Goal: Register for event/course

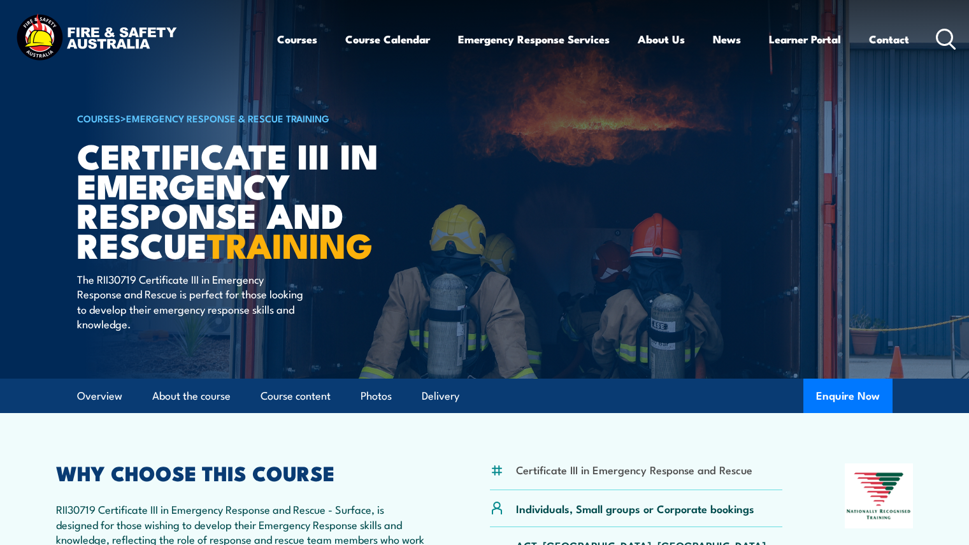
click at [351, 363] on div "COURSES > Emergency Response & Rescue Training Certificate III in Emergency Res…" at bounding box center [234, 189] width 315 height 379
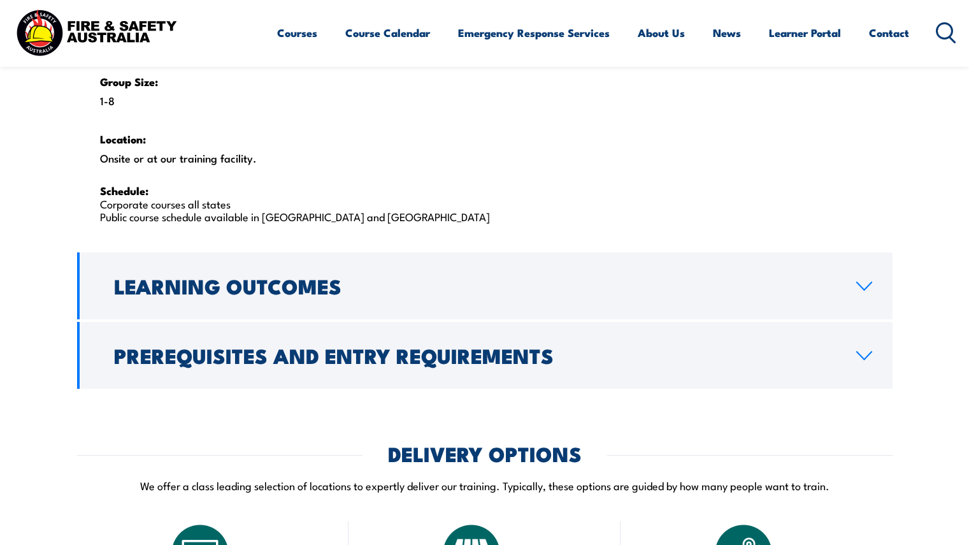
scroll to position [2062, 0]
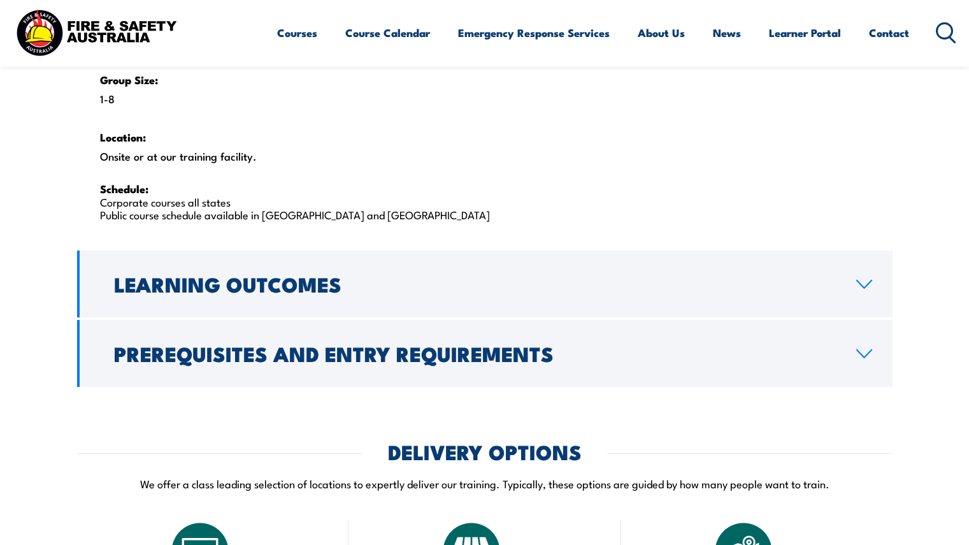
click at [296, 350] on h2 "Prerequisites and Entry Requirements" at bounding box center [475, 353] width 722 height 18
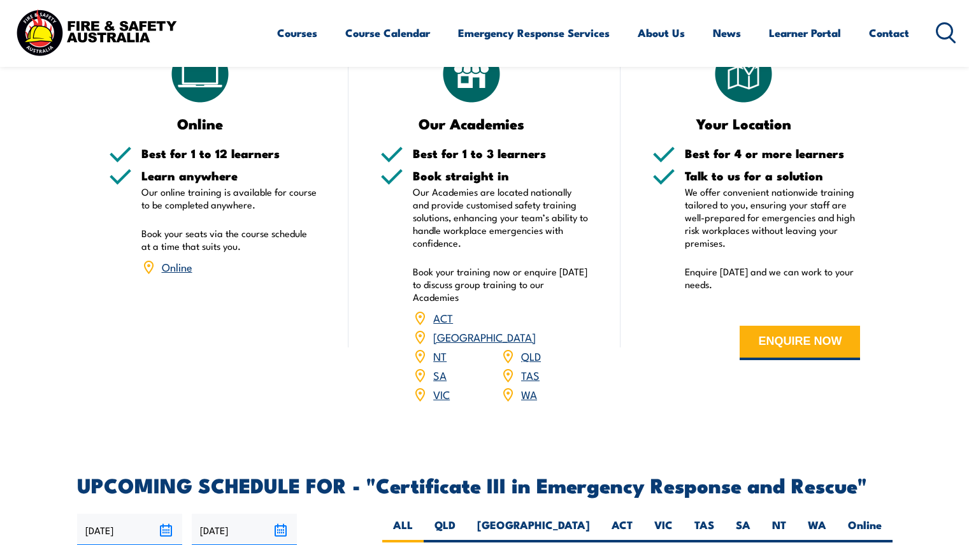
scroll to position [2037, 0]
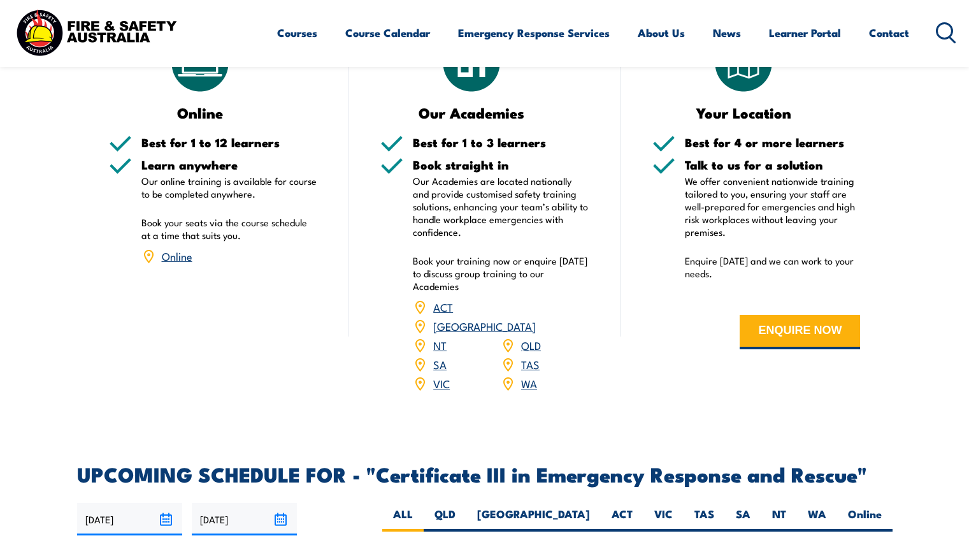
click at [534, 363] on link "WA" at bounding box center [529, 382] width 16 height 15
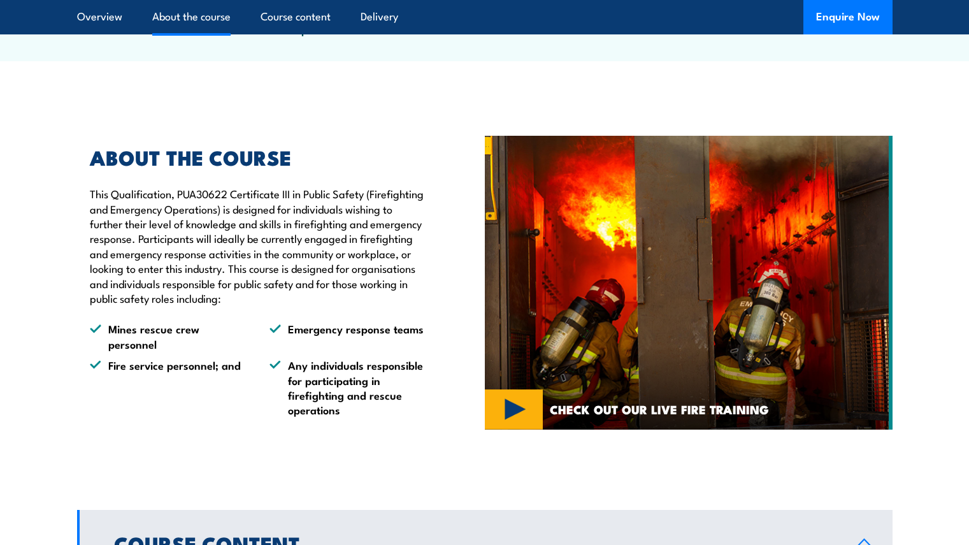
scroll to position [662, 0]
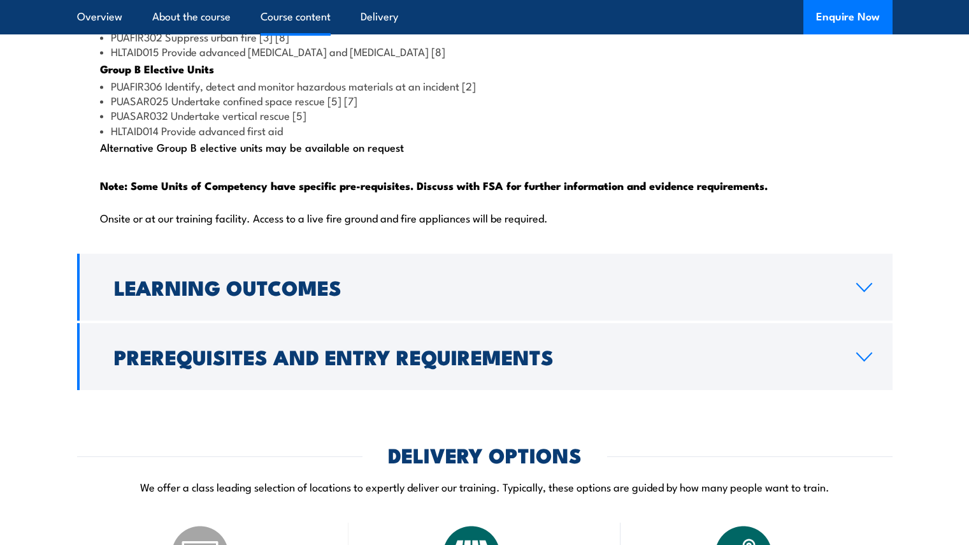
click at [342, 321] on link "Learning Outcomes" at bounding box center [485, 287] width 816 height 67
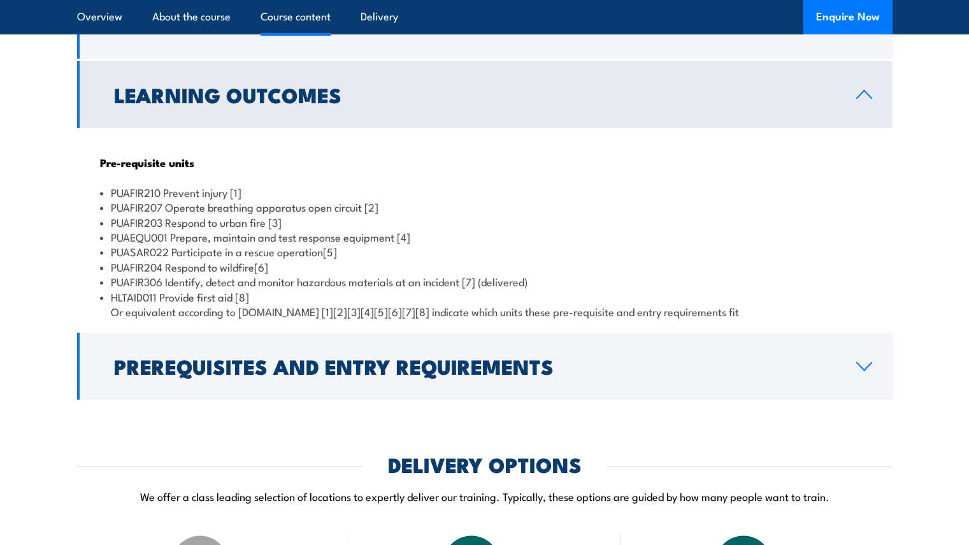
scroll to position [1184, 0]
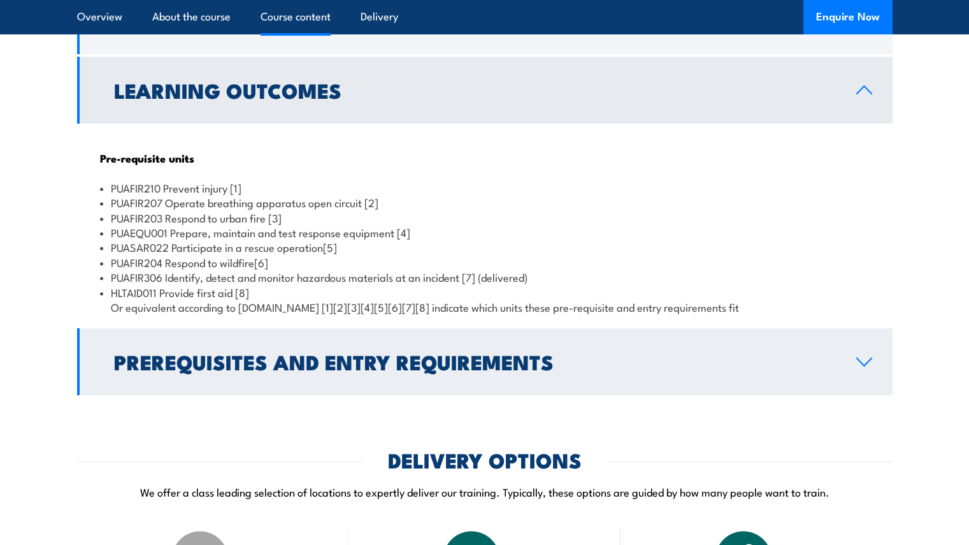
click at [471, 395] on link "Prerequisites and Entry Requirements" at bounding box center [485, 361] width 816 height 67
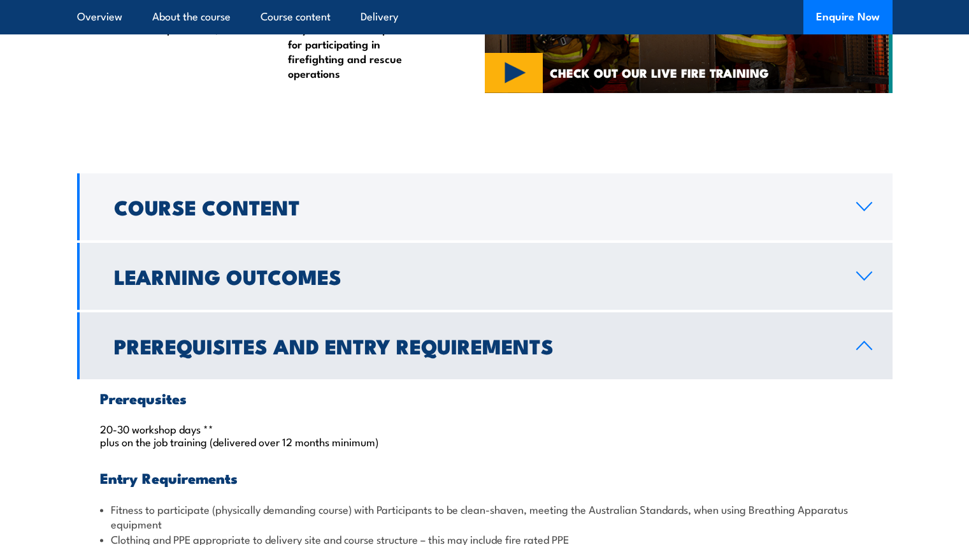
scroll to position [997, 0]
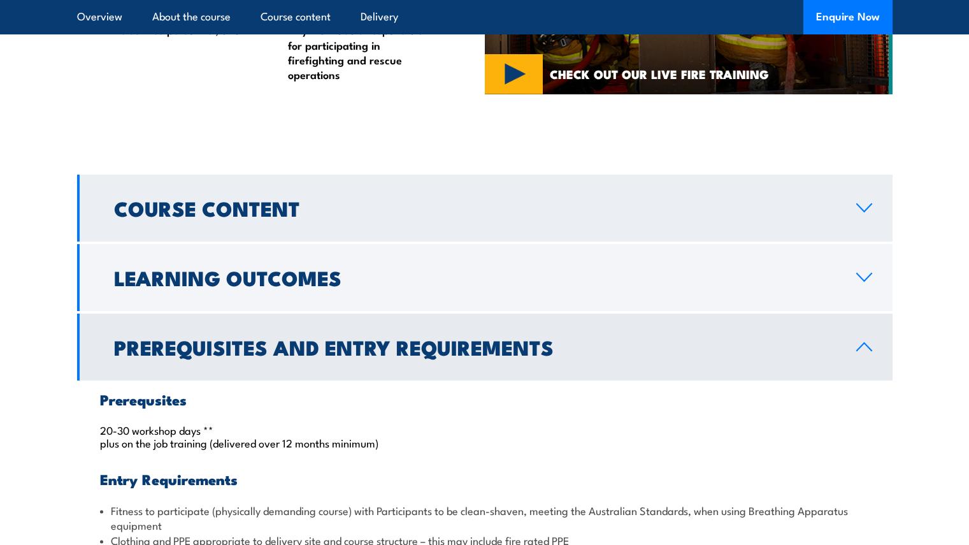
click at [365, 217] on h2 "Course Content" at bounding box center [475, 208] width 722 height 18
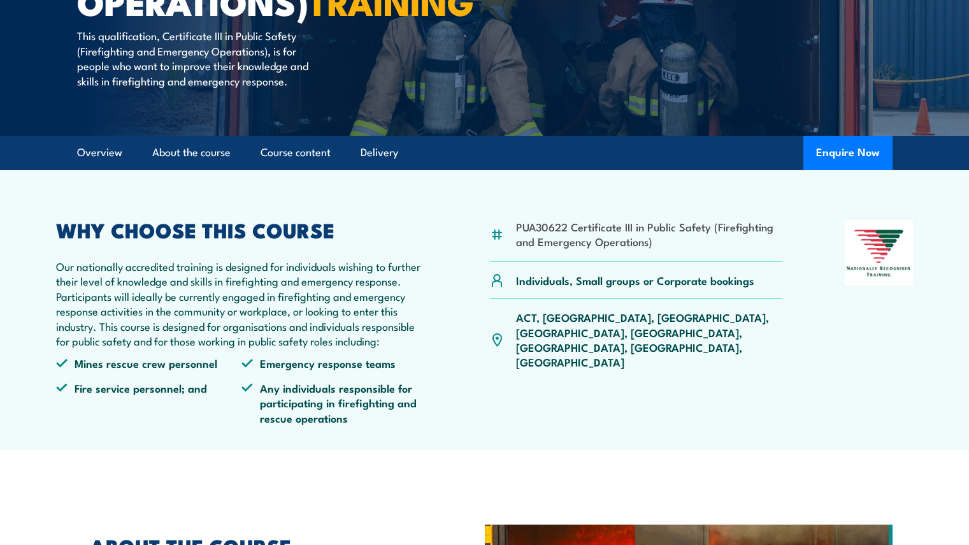
scroll to position [272, 0]
click at [207, 170] on link "About the course" at bounding box center [191, 153] width 78 height 34
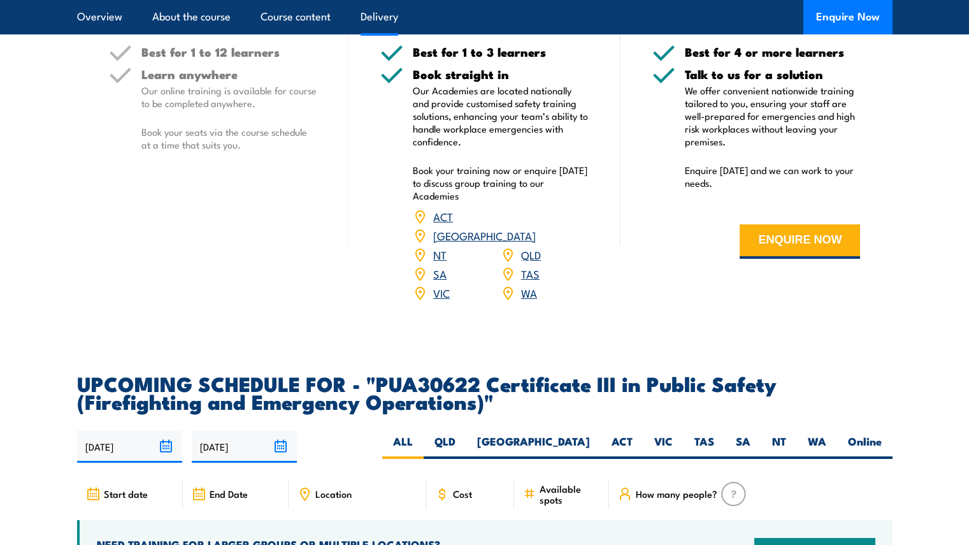
scroll to position [2010, 0]
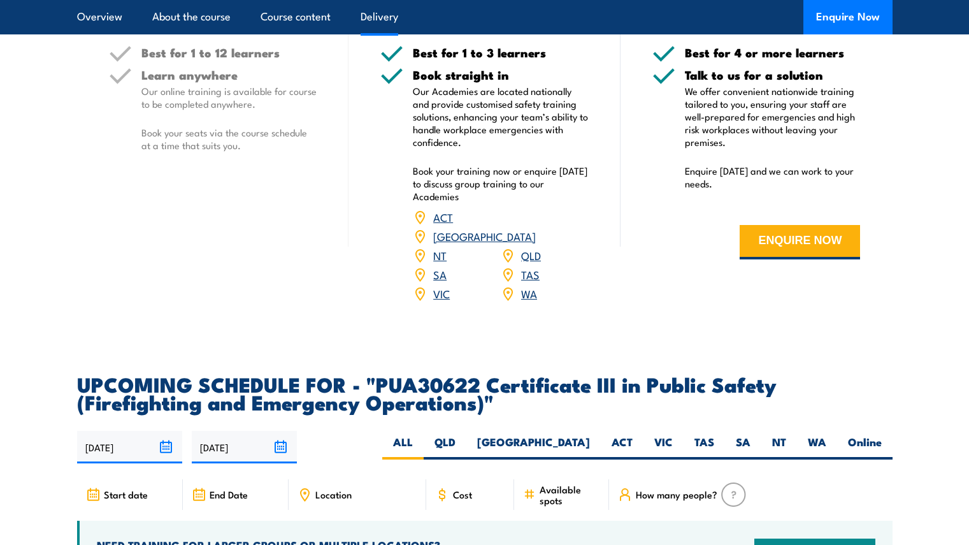
click at [527, 301] on link "WA" at bounding box center [529, 293] width 16 height 15
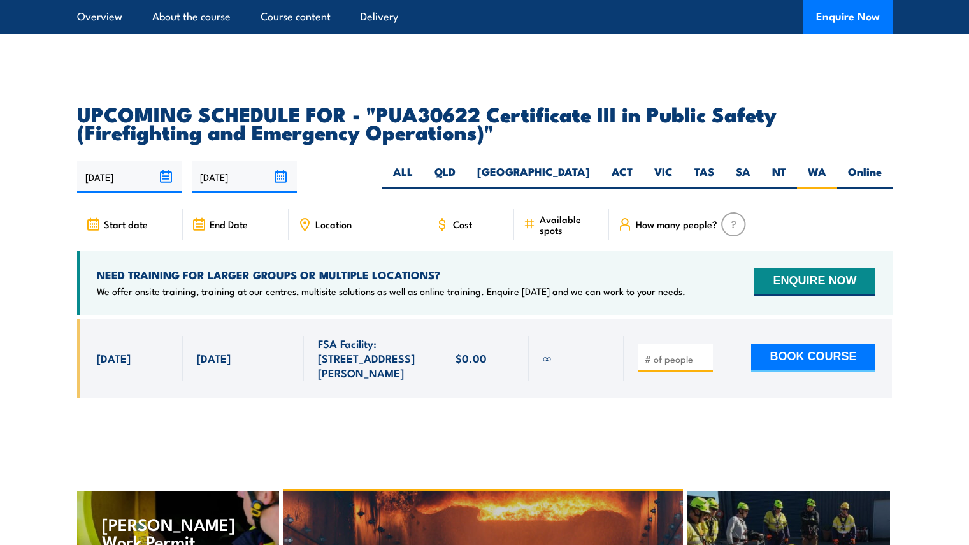
scroll to position [2281, 0]
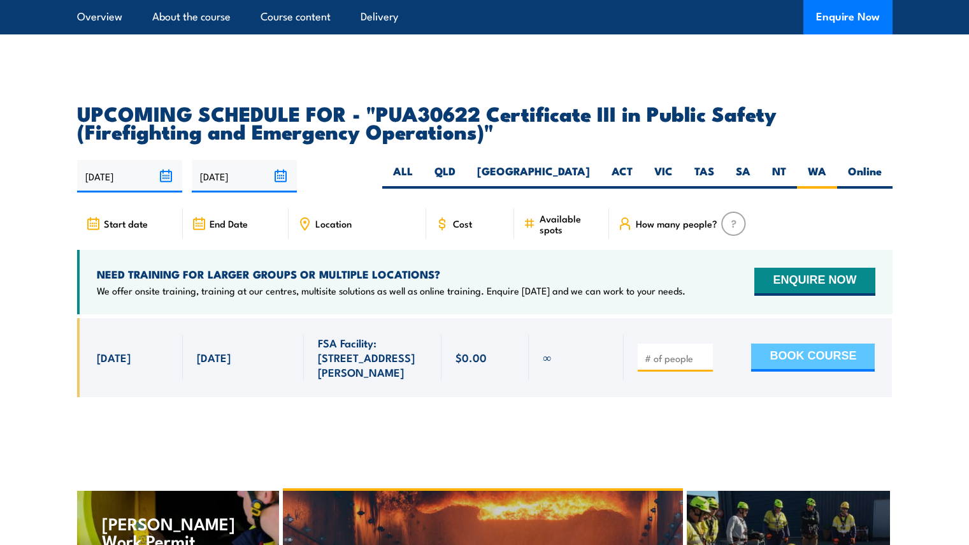
click at [815, 364] on button "BOOK COURSE" at bounding box center [814, 358] width 124 height 28
type input "1"
click at [704, 365] on input "1" at bounding box center [677, 358] width 64 height 13
click at [100, 235] on div "Start date" at bounding box center [130, 223] width 106 height 31
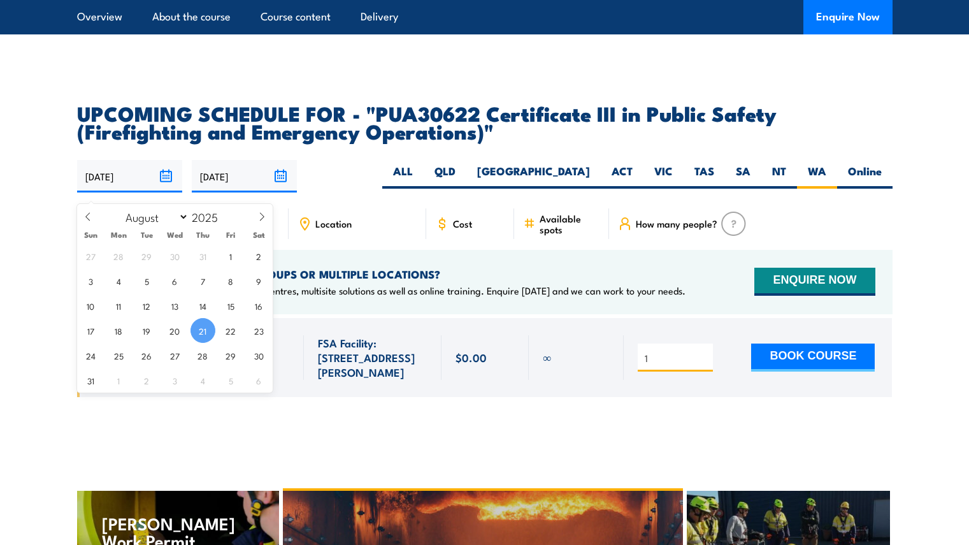
click at [121, 185] on input "[DATE]" at bounding box center [129, 176] width 105 height 33
click at [331, 175] on div "21/08/2025 17/02/2026" at bounding box center [485, 176] width 816 height 33
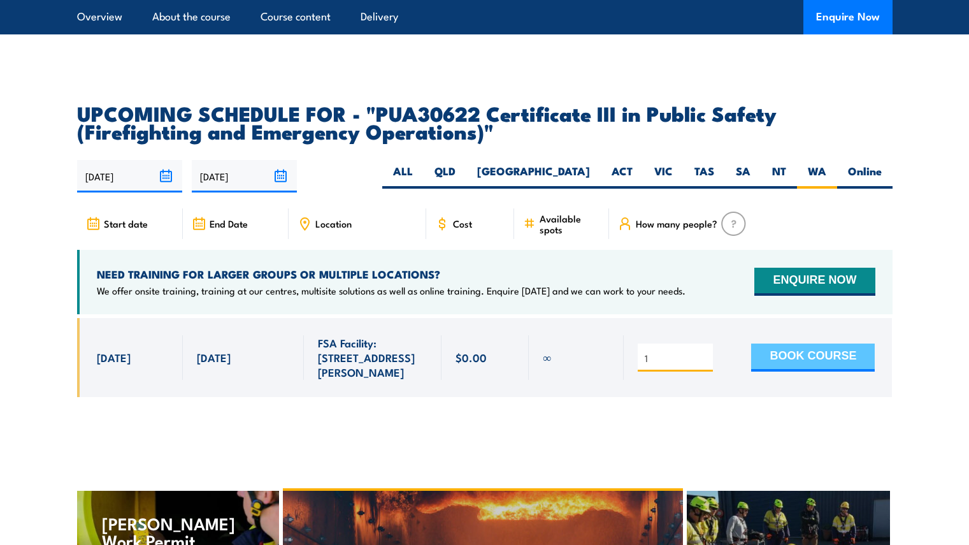
click at [787, 372] on button "BOOK COURSE" at bounding box center [814, 358] width 124 height 28
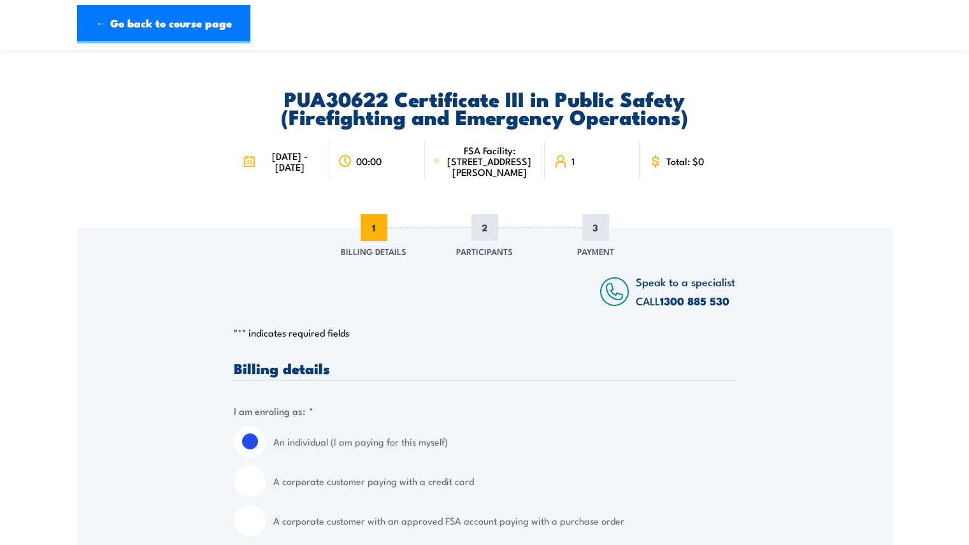
scroll to position [22, 0]
click at [133, 35] on link "← Go back to course page" at bounding box center [163, 24] width 173 height 38
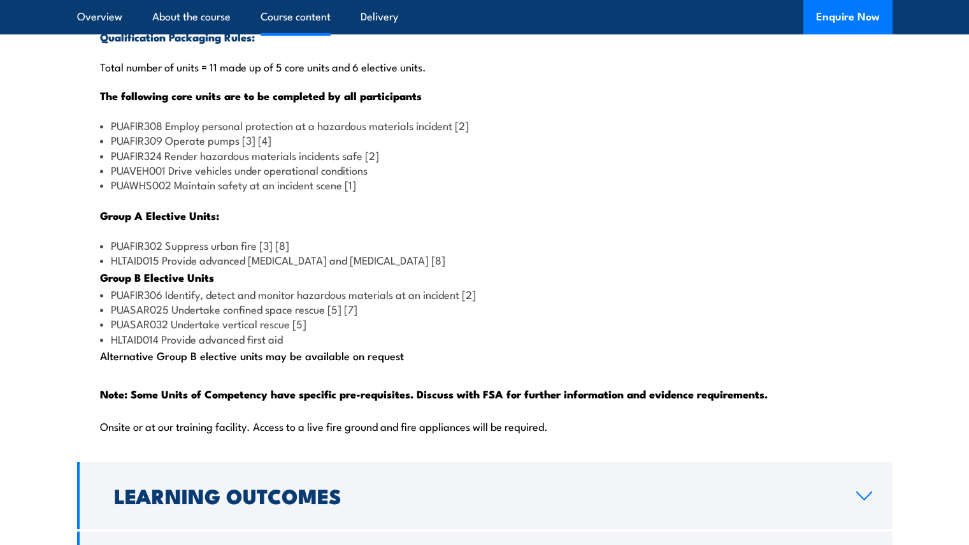
scroll to position [1221, 0]
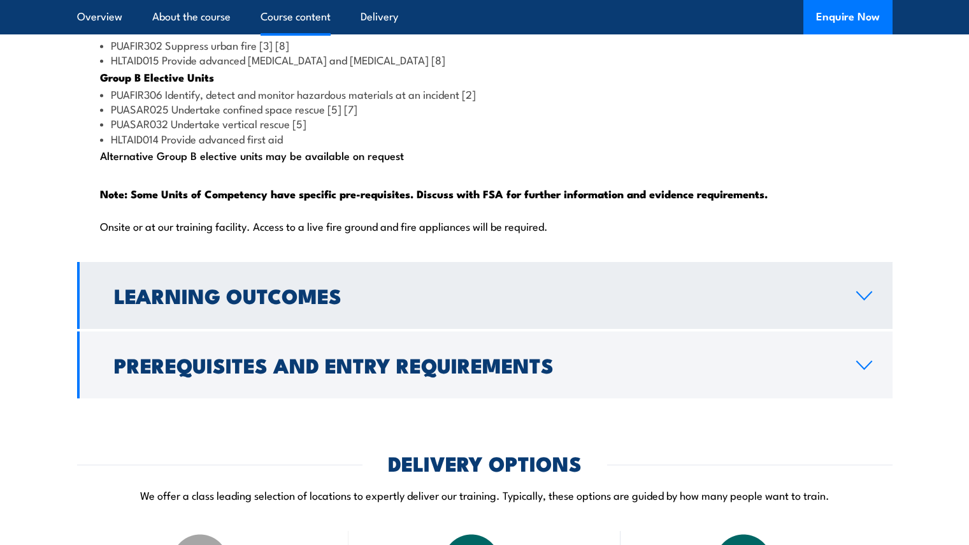
click at [623, 329] on link "Learning Outcomes" at bounding box center [485, 295] width 816 height 67
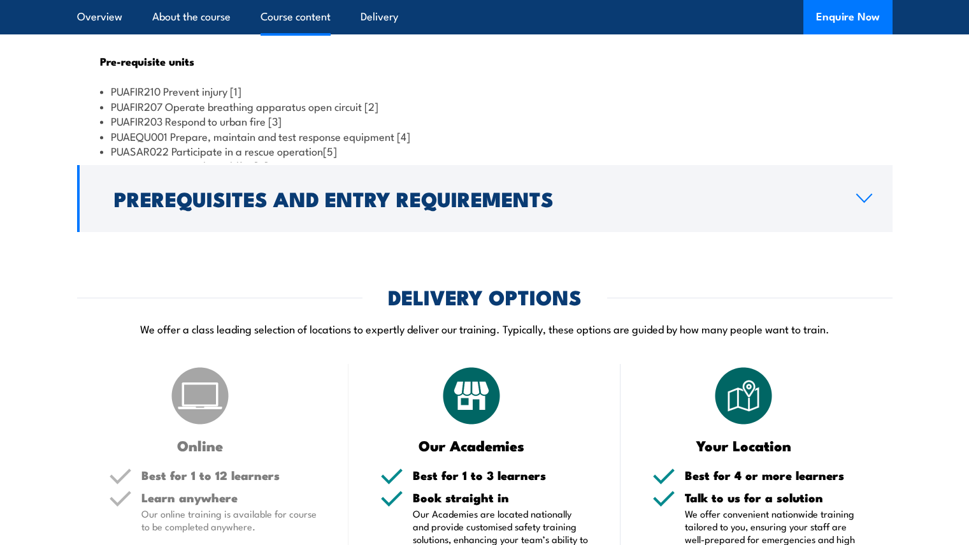
scroll to position [1277, 0]
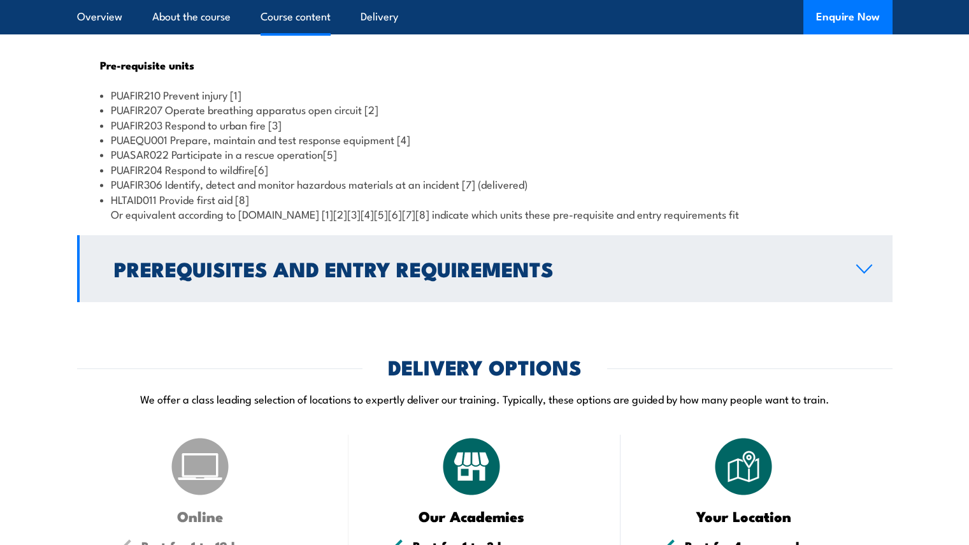
click at [693, 287] on link "Prerequisites and Entry Requirements" at bounding box center [485, 268] width 816 height 67
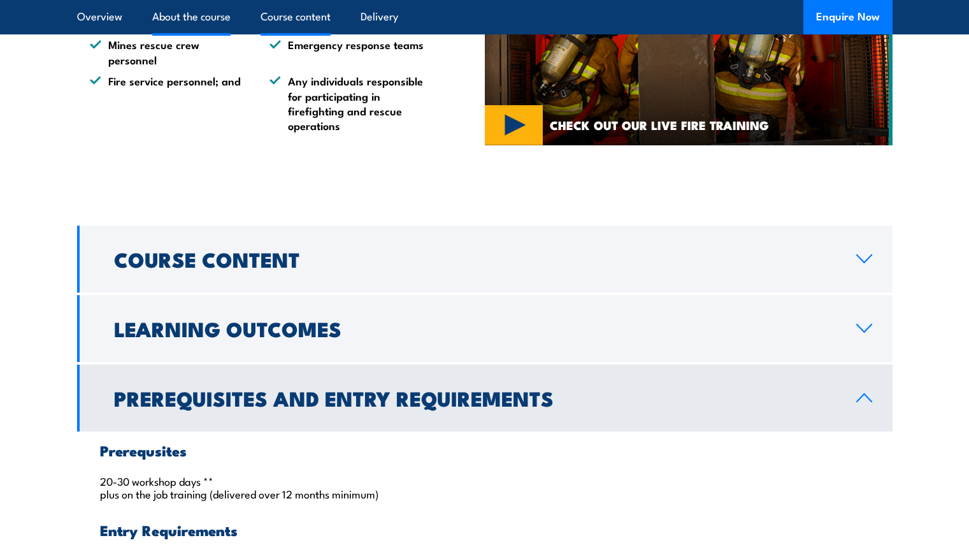
scroll to position [943, 0]
